Goal: Task Accomplishment & Management: Complete application form

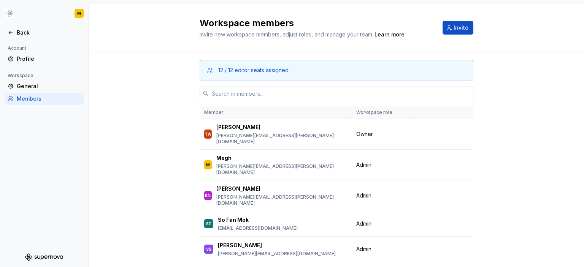
click at [292, 91] on input "text" at bounding box center [341, 94] width 265 height 14
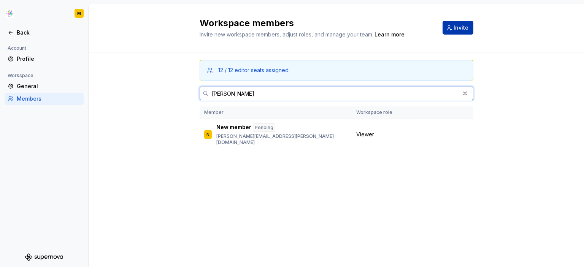
type input "[PERSON_NAME]"
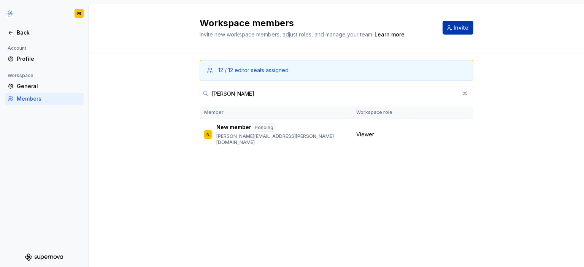
click at [468, 25] on button "Invite" at bounding box center [458, 28] width 31 height 14
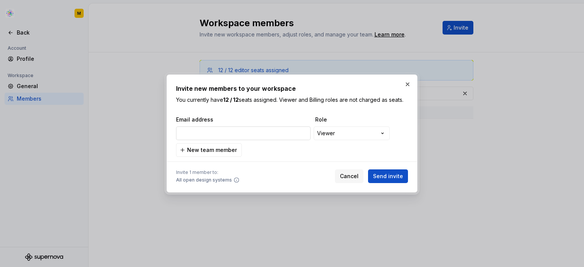
click at [200, 133] on input "email" at bounding box center [243, 134] width 135 height 14
paste input "[PERSON_NAME][EMAIL_ADDRESS][PERSON_NAME][DOMAIN_NAME]"
type input "[PERSON_NAME][EMAIL_ADDRESS][PERSON_NAME][DOMAIN_NAME]"
click at [212, 151] on span "New team member" at bounding box center [212, 150] width 50 height 8
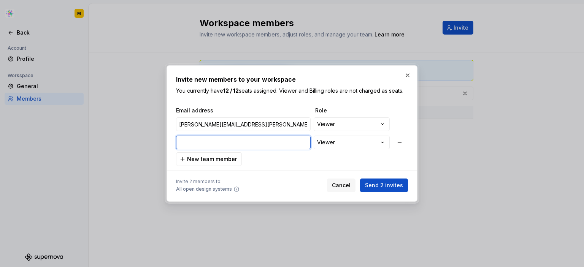
click at [276, 143] on input "email" at bounding box center [243, 143] width 135 height 14
paste input "[PERSON_NAME][EMAIL_ADDRESS][PERSON_NAME][DOMAIN_NAME]"
type input "[PERSON_NAME][EMAIL_ADDRESS][PERSON_NAME][DOMAIN_NAME]"
click at [204, 160] on span "New team member" at bounding box center [212, 160] width 50 height 8
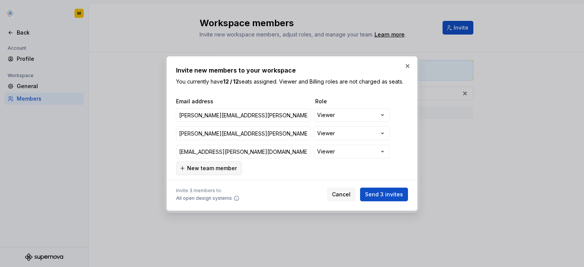
click at [229, 165] on span "New team member" at bounding box center [212, 169] width 50 height 8
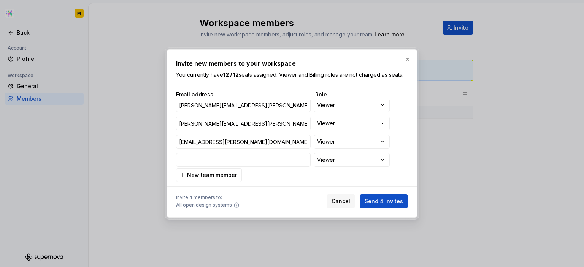
type input "[EMAIL_ADDRESS][PERSON_NAME][DOMAIN_NAME]"
type input "c"
type input "[EMAIL_ADDRESS][PERSON_NAME][DOMAIN_NAME]"
type input "co"
type input "[EMAIL_ADDRESS][PERSON_NAME][DOMAIN_NAME]"
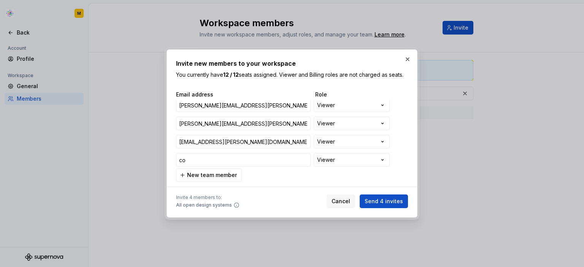
type input "cor"
type input "[EMAIL_ADDRESS][PERSON_NAME][DOMAIN_NAME]"
type input "corn"
type input "[EMAIL_ADDRESS][PERSON_NAME][DOMAIN_NAME]"
type input "corne"
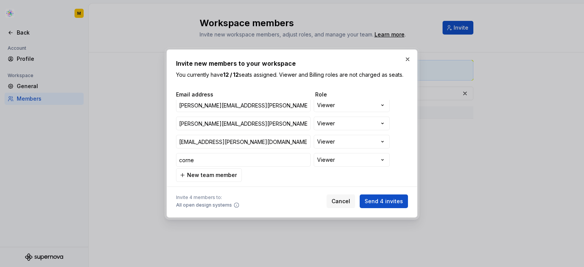
type input "[EMAIL_ADDRESS][PERSON_NAME][DOMAIN_NAME]"
type input "[PERSON_NAME]"
type input "[EMAIL_ADDRESS][PERSON_NAME][DOMAIN_NAME]"
type input "corneli"
type input "[EMAIL_ADDRESS][PERSON_NAME][DOMAIN_NAME]"
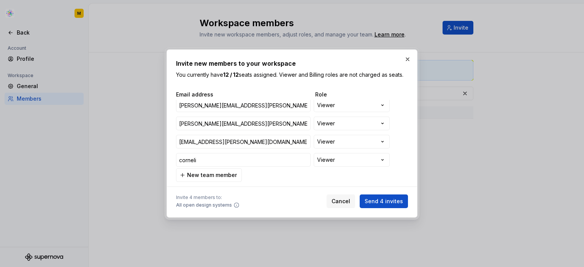
type input "[PERSON_NAME]"
type input "[EMAIL_ADDRESS][PERSON_NAME][DOMAIN_NAME]"
type input "corneli"
type input "[EMAIL_ADDRESS][PERSON_NAME][DOMAIN_NAME]"
type input "[PERSON_NAME]"
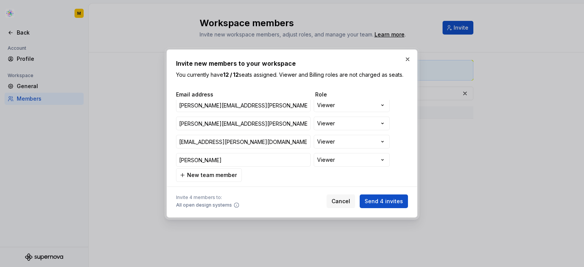
type input "[EMAIL_ADDRESS][PERSON_NAME][DOMAIN_NAME]"
type input "corne"
type input "[EMAIL_ADDRESS][PERSON_NAME][DOMAIN_NAME]"
type input "corn"
type input "[EMAIL_ADDRESS][PERSON_NAME][DOMAIN_NAME]"
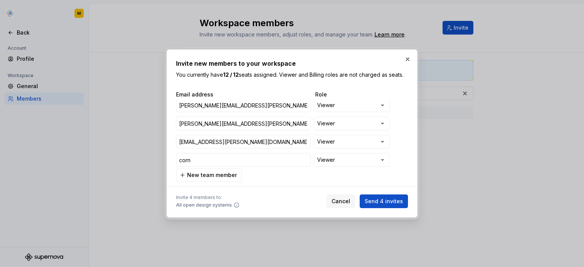
type input "cor"
type input "[EMAIL_ADDRESS][PERSON_NAME][DOMAIN_NAME]"
type input "co"
type input "[EMAIL_ADDRESS][PERSON_NAME][DOMAIN_NAME]"
type input "c"
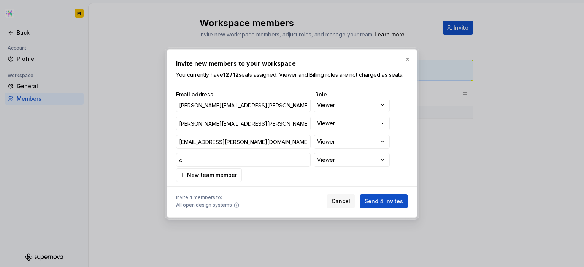
type input "[EMAIL_ADDRESS][PERSON_NAME][DOMAIN_NAME]"
type input "c."
type input "[EMAIL_ADDRESS][PERSON_NAME][DOMAIN_NAME]"
type input "c.s"
type input "[EMAIL_ADDRESS][PERSON_NAME][DOMAIN_NAME]"
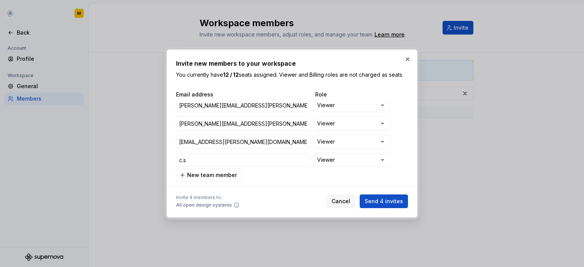
type input "[DOMAIN_NAME]"
type input "[EMAIL_ADDRESS][PERSON_NAME][DOMAIN_NAME]"
type input "c.sch"
type input "[EMAIL_ADDRESS][PERSON_NAME][DOMAIN_NAME]"
type input "c.schw"
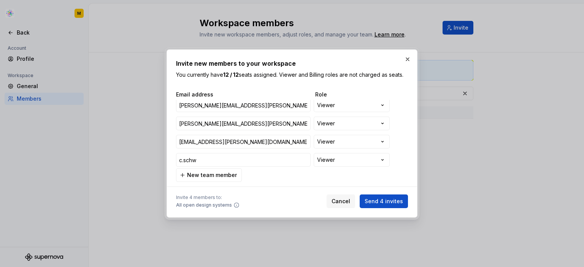
type input "[EMAIL_ADDRESS][PERSON_NAME][DOMAIN_NAME]"
type input "c.schwa"
type input "[EMAIL_ADDRESS][PERSON_NAME][DOMAIN_NAME]"
type input "[PERSON_NAME]"
type input "[EMAIL_ADDRESS][PERSON_NAME][DOMAIN_NAME]"
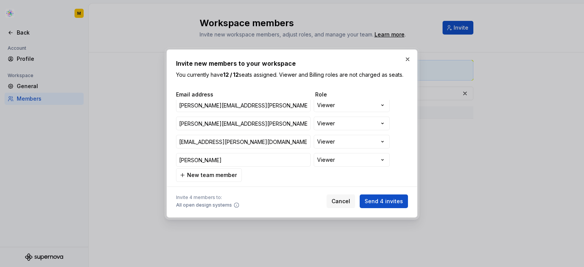
type input "[PERSON_NAME]@"
type input "[EMAIL_ADDRESS][PERSON_NAME][DOMAIN_NAME]"
type input "[PERSON_NAME]@a"
type input "[EMAIL_ADDRESS][PERSON_NAME][DOMAIN_NAME]"
type input "[PERSON_NAME]@ac"
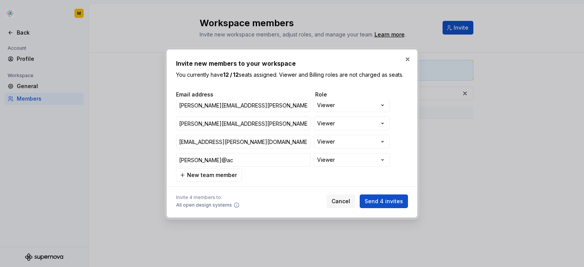
type input "[EMAIL_ADDRESS][PERSON_NAME][DOMAIN_NAME]"
type input "[PERSON_NAME]@acc"
type input "[EMAIL_ADDRESS][PERSON_NAME][DOMAIN_NAME]"
type input "[PERSON_NAME]@acce"
type input "[EMAIL_ADDRESS][PERSON_NAME][DOMAIN_NAME]"
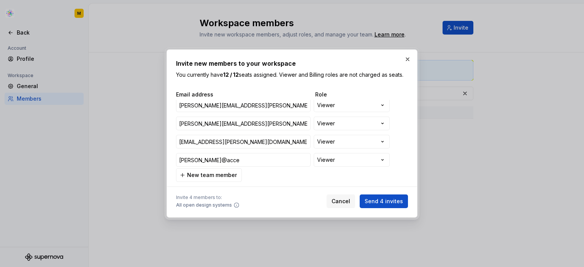
type input "[PERSON_NAME]@accen"
type input "[EMAIL_ADDRESS][PERSON_NAME][DOMAIN_NAME]"
type input "[PERSON_NAME]@accent"
type input "[EMAIL_ADDRESS][PERSON_NAME][DOMAIN_NAME]"
type input "[PERSON_NAME]@accentu"
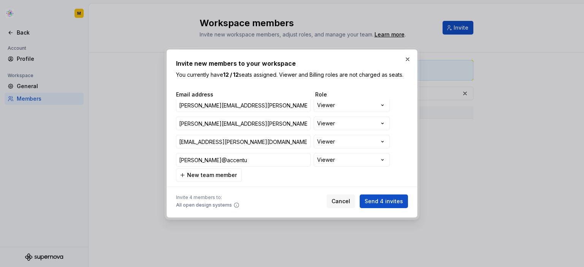
type input "[EMAIL_ADDRESS][PERSON_NAME][DOMAIN_NAME]"
type input "[PERSON_NAME]@accentur"
type input "[EMAIL_ADDRESS][PERSON_NAME][DOMAIN_NAME]"
type input "[PERSON_NAME]@accenture"
type input "[EMAIL_ADDRESS][PERSON_NAME][DOMAIN_NAME]"
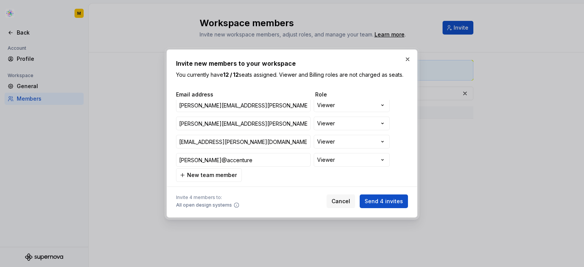
type input "[PERSON_NAME]@accenture."
type input "[EMAIL_ADDRESS][PERSON_NAME][DOMAIN_NAME]"
type input "[PERSON_NAME]@accenture.c"
type input "[EMAIL_ADDRESS][PERSON_NAME][DOMAIN_NAME]"
type input "[PERSON_NAME][EMAIL_ADDRESS][DOMAIN_NAME]"
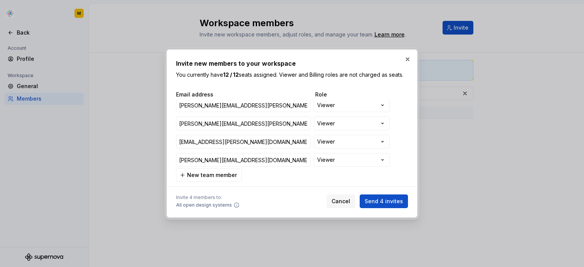
type input "[EMAIL_ADDRESS][PERSON_NAME][DOMAIN_NAME]"
type input "[PERSON_NAME][EMAIL_ADDRESS][DOMAIN_NAME]"
type input "[EMAIL_ADDRESS][PERSON_NAME][DOMAIN_NAME]"
type input "[PERSON_NAME][EMAIL_ADDRESS][DOMAIN_NAME]"
click at [379, 202] on span "Send 4 invites" at bounding box center [384, 202] width 38 height 8
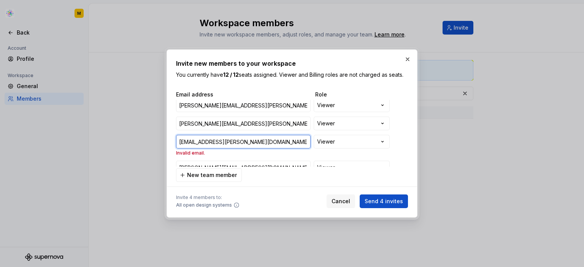
drag, startPoint x: 247, startPoint y: 141, endPoint x: 169, endPoint y: 141, distance: 78.0
click at [169, 141] on div "**********" at bounding box center [292, 133] width 251 height 168
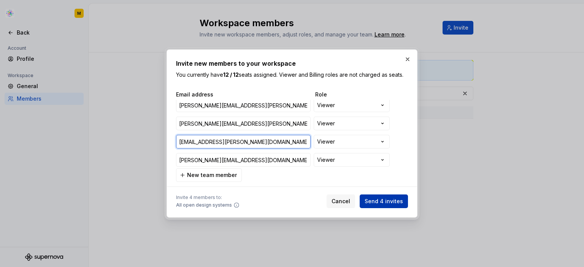
type input "[EMAIL_ADDRESS][PERSON_NAME][DOMAIN_NAME]"
click at [400, 203] on span "Send 4 invites" at bounding box center [384, 202] width 38 height 8
